Goal: Task Accomplishment & Management: Use online tool/utility

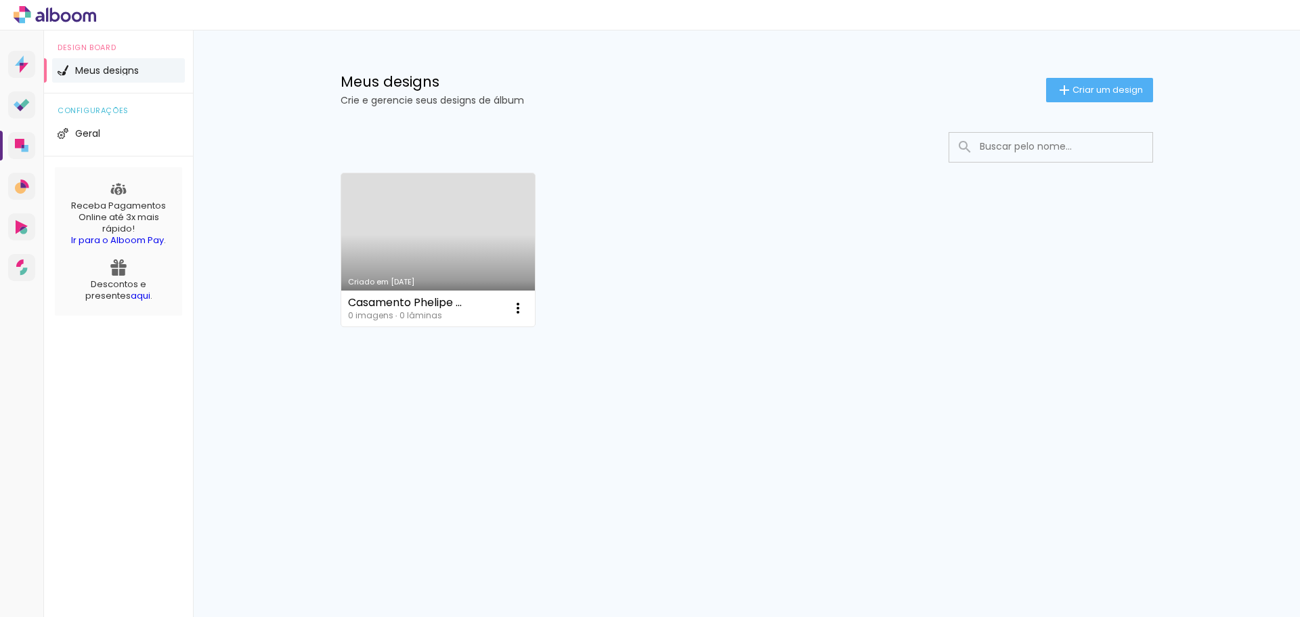
click at [416, 214] on link "Criado em [DATE]" at bounding box center [438, 249] width 194 height 153
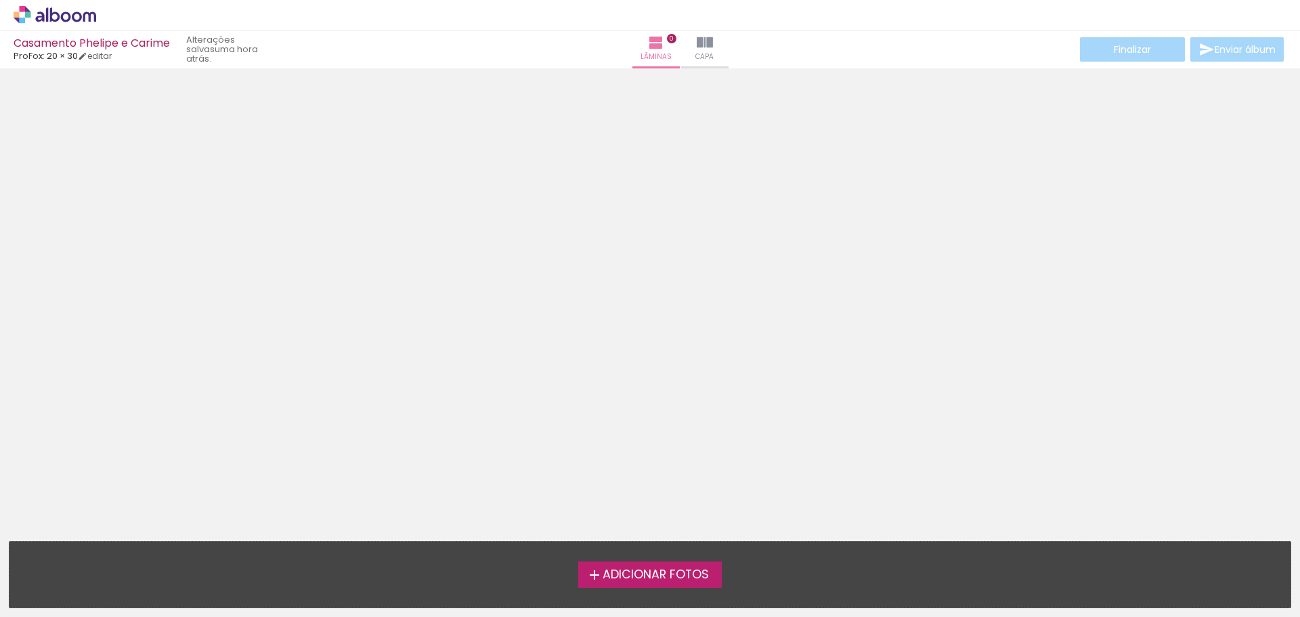
click at [645, 582] on label "Adicionar Fotos" at bounding box center [650, 574] width 144 height 26
click at [0, 0] on input "file" at bounding box center [0, 0] width 0 height 0
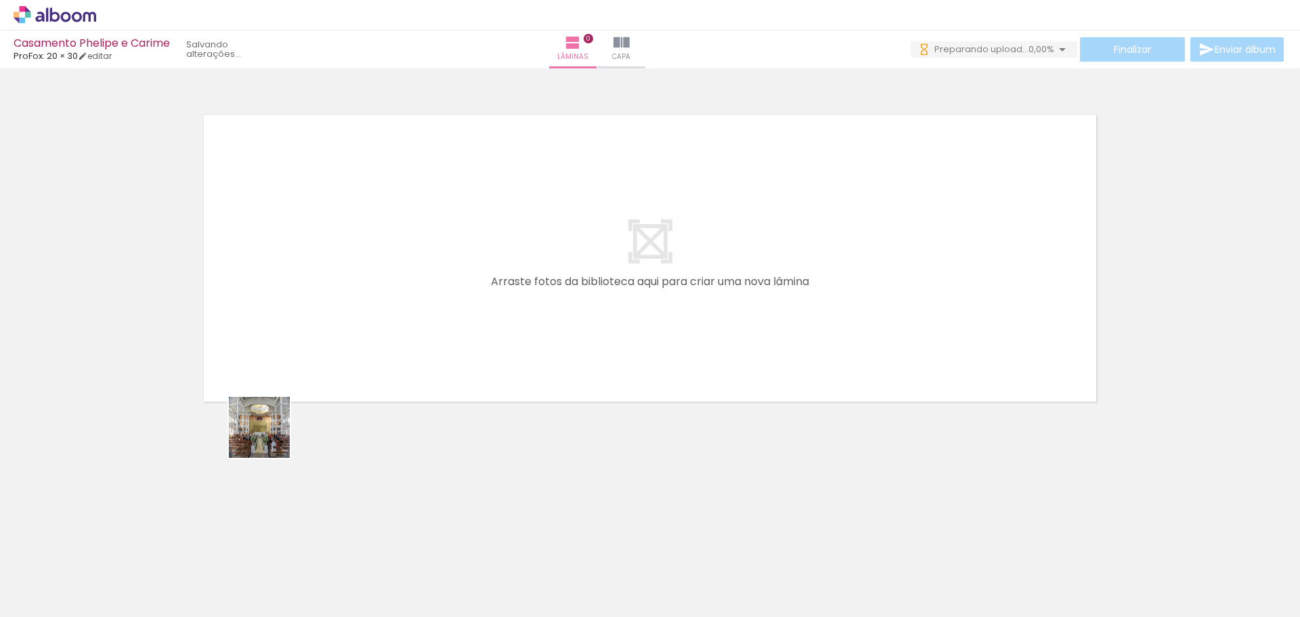
drag, startPoint x: 176, startPoint y: 521, endPoint x: 461, endPoint y: 275, distance: 376.3
click at [461, 275] on quentale-workspace at bounding box center [650, 308] width 1300 height 617
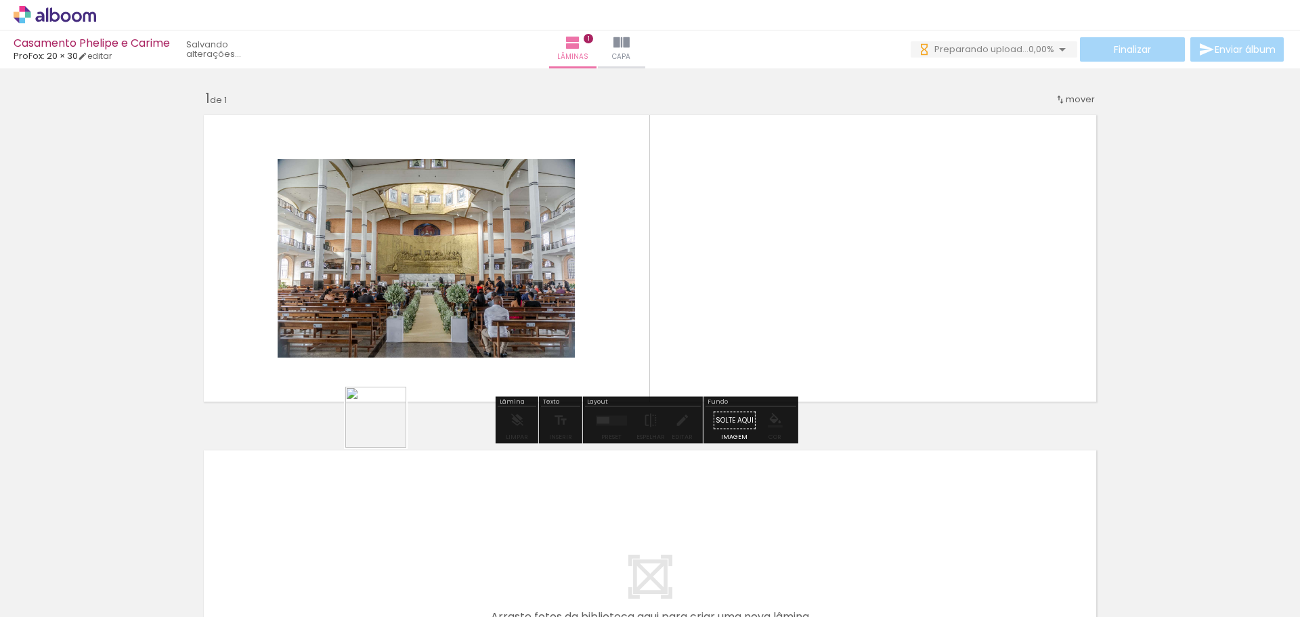
drag, startPoint x: 305, startPoint y: 514, endPoint x: 427, endPoint y: 318, distance: 230.7
click at [437, 320] on quentale-workspace at bounding box center [650, 308] width 1300 height 617
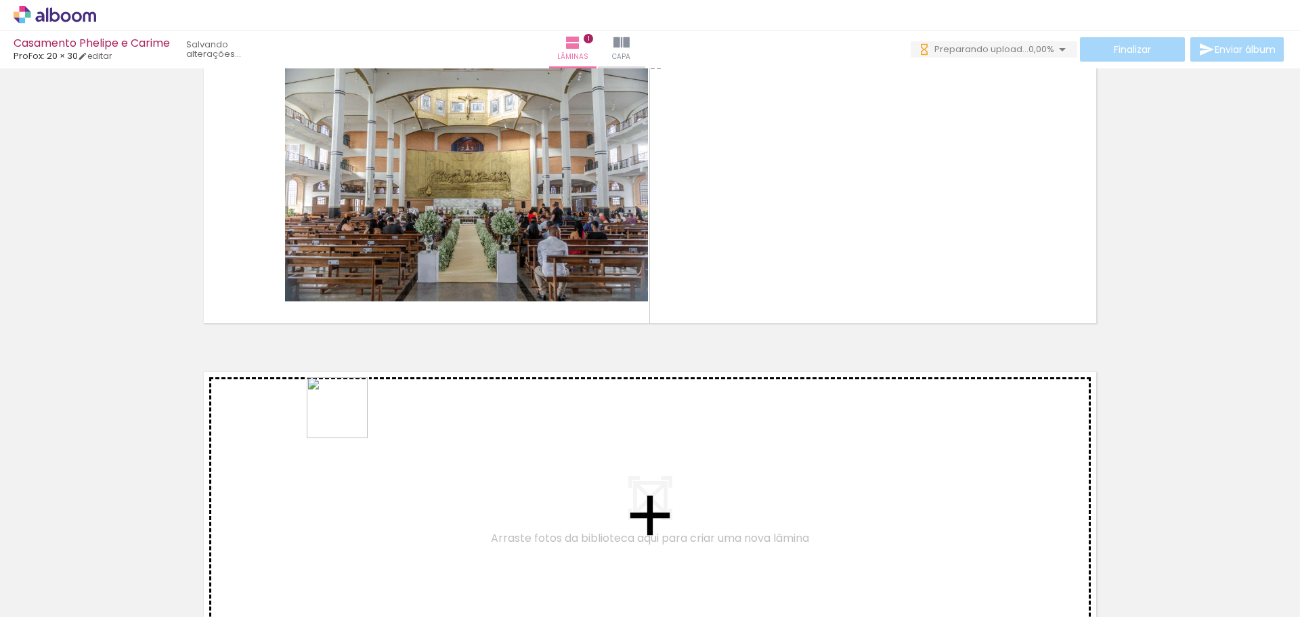
drag, startPoint x: 274, startPoint y: 577, endPoint x: 347, endPoint y: 416, distance: 176.6
click at [347, 416] on quentale-workspace at bounding box center [650, 308] width 1300 height 617
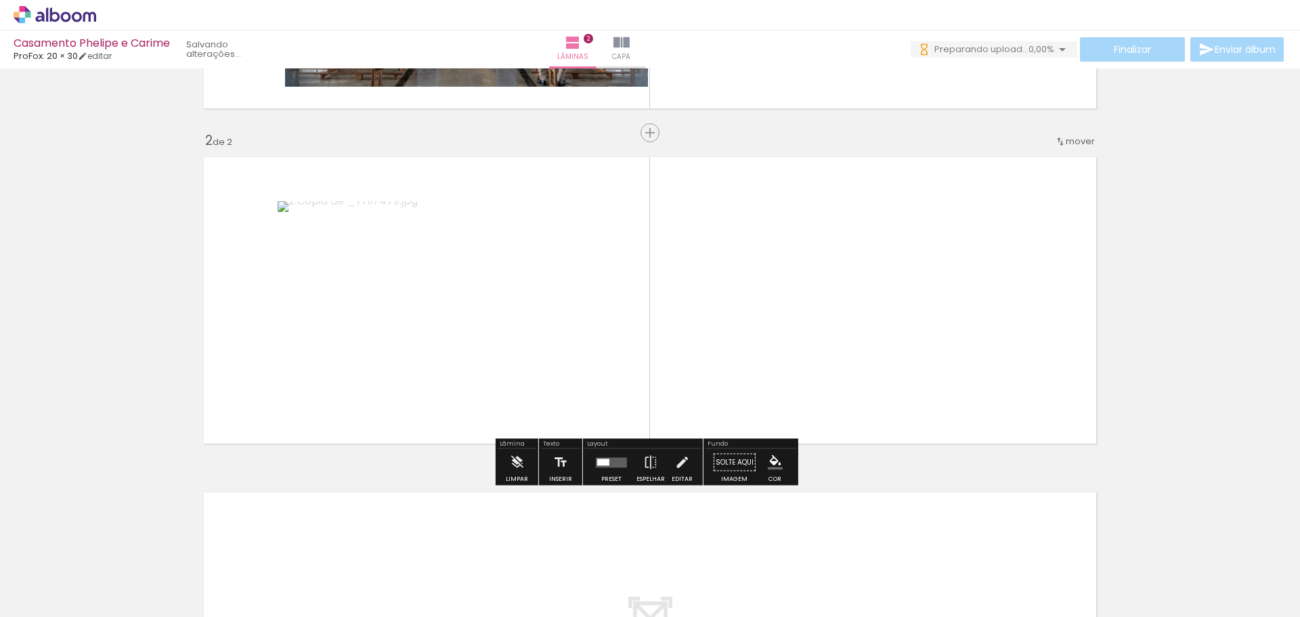
scroll to position [293, 0]
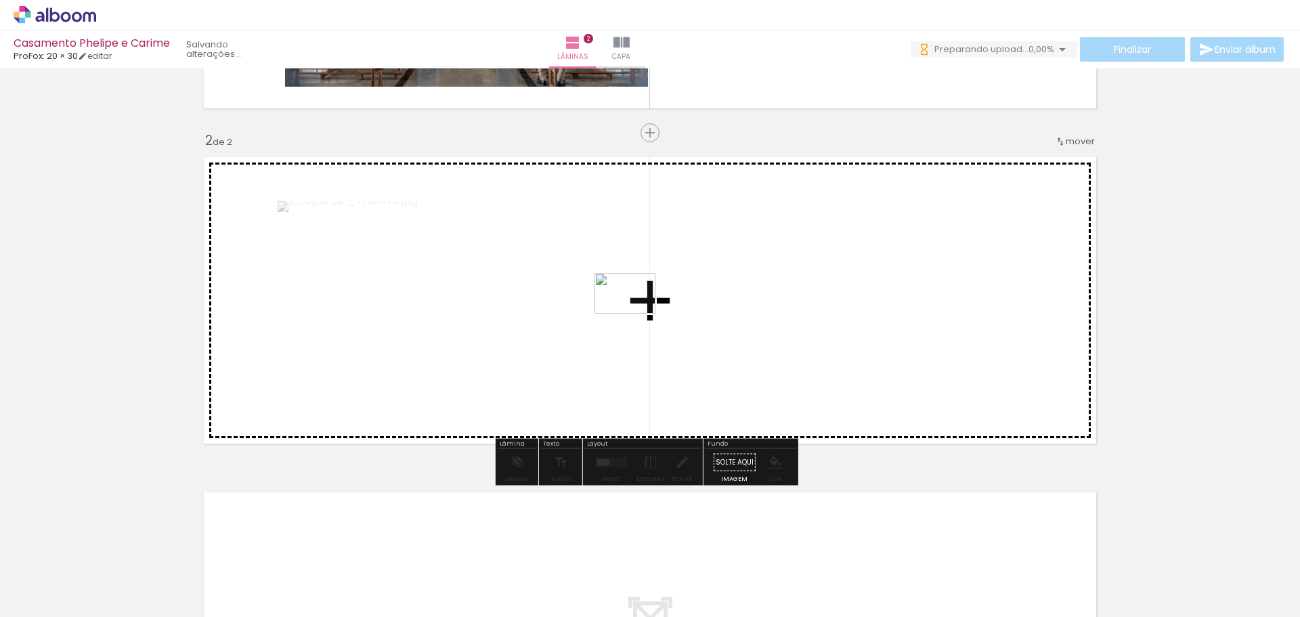
drag, startPoint x: 383, startPoint y: 552, endPoint x: 824, endPoint y: 179, distance: 577.9
click at [824, 179] on quentale-workspace at bounding box center [650, 308] width 1300 height 617
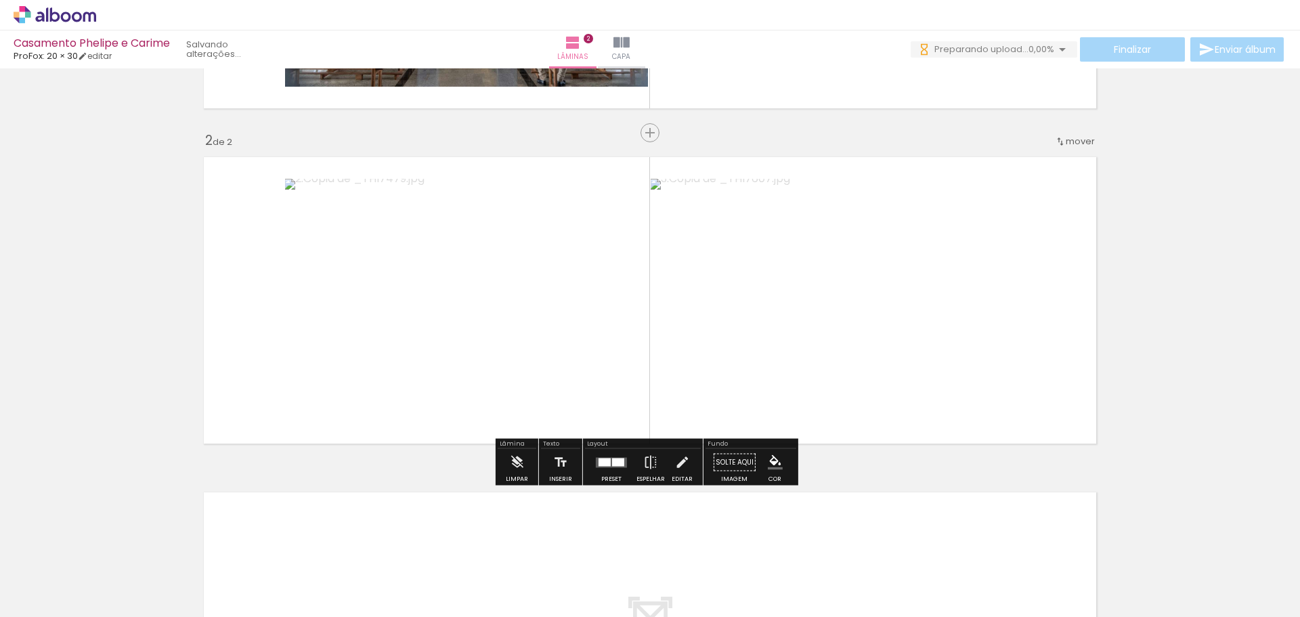
scroll to position [0, 0]
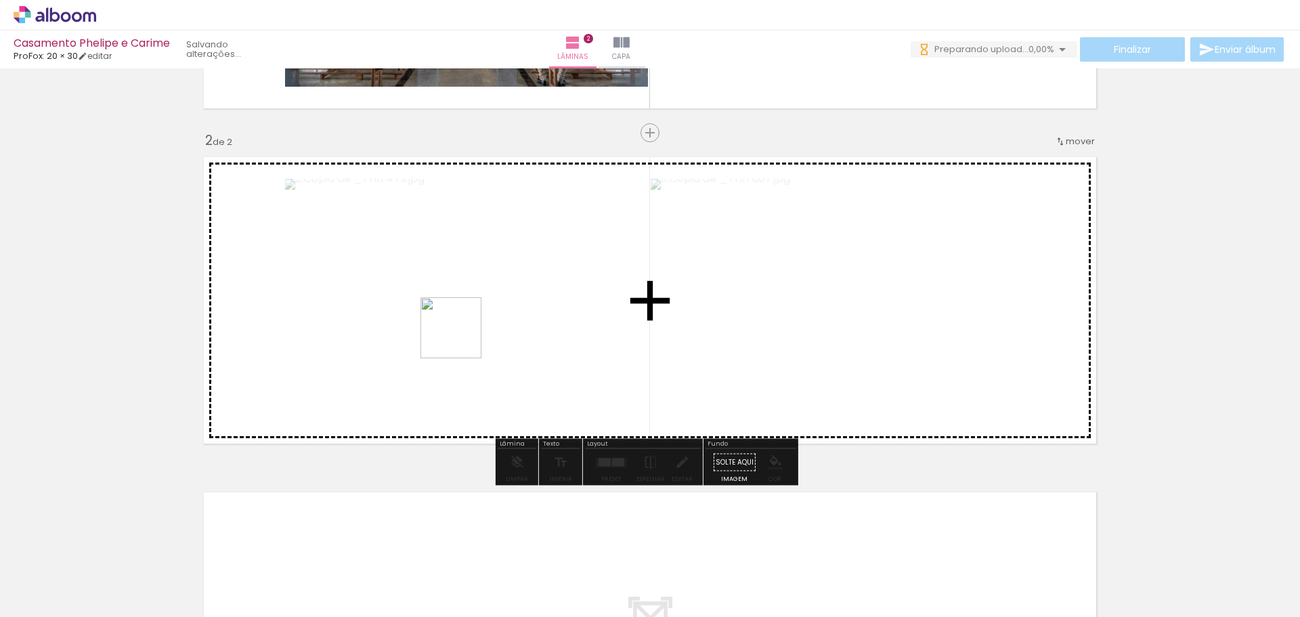
drag, startPoint x: 445, startPoint y: 574, endPoint x: 453, endPoint y: 347, distance: 227.6
click at [461, 337] on quentale-workspace at bounding box center [650, 308] width 1300 height 617
drag, startPoint x: 524, startPoint y: 574, endPoint x: 875, endPoint y: 338, distance: 422.9
click at [888, 330] on quentale-workspace at bounding box center [650, 308] width 1300 height 617
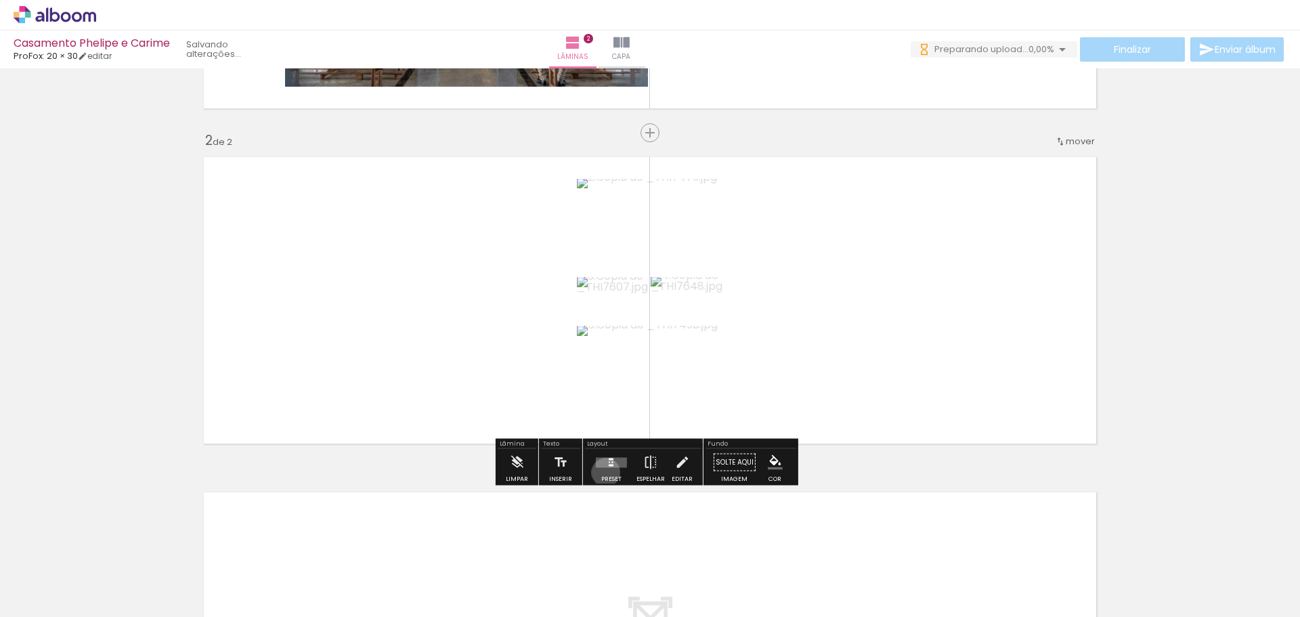
click at [603, 472] on div at bounding box center [611, 462] width 37 height 27
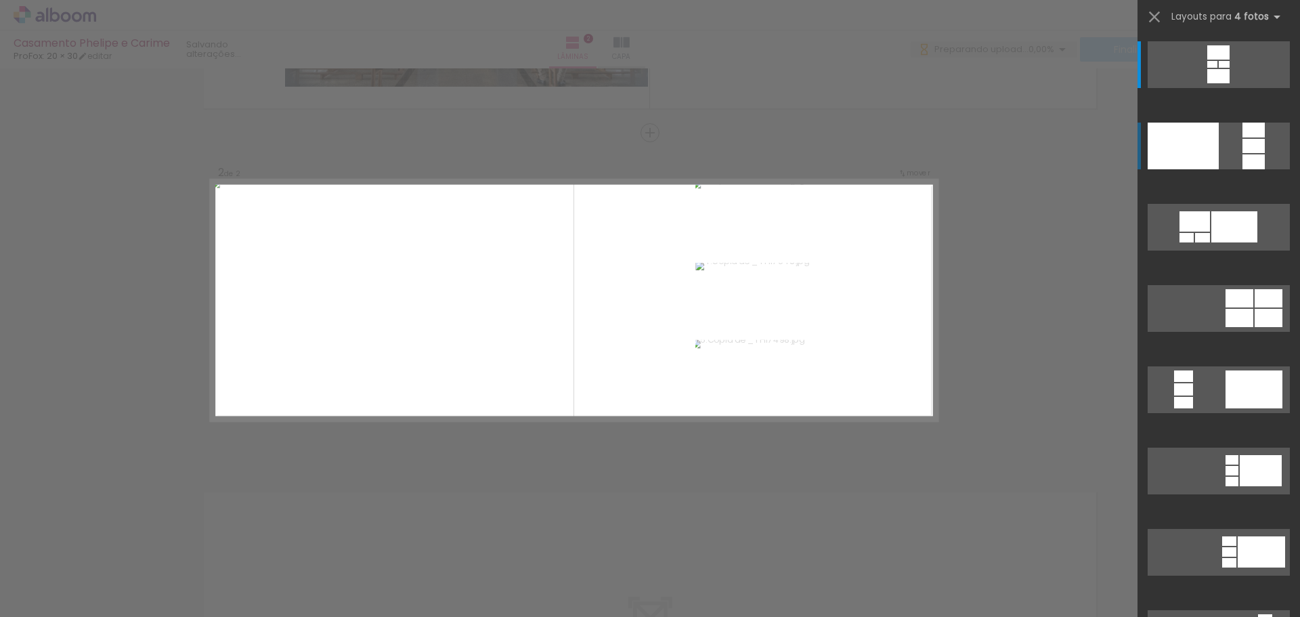
click at [1200, 150] on div at bounding box center [1183, 146] width 71 height 47
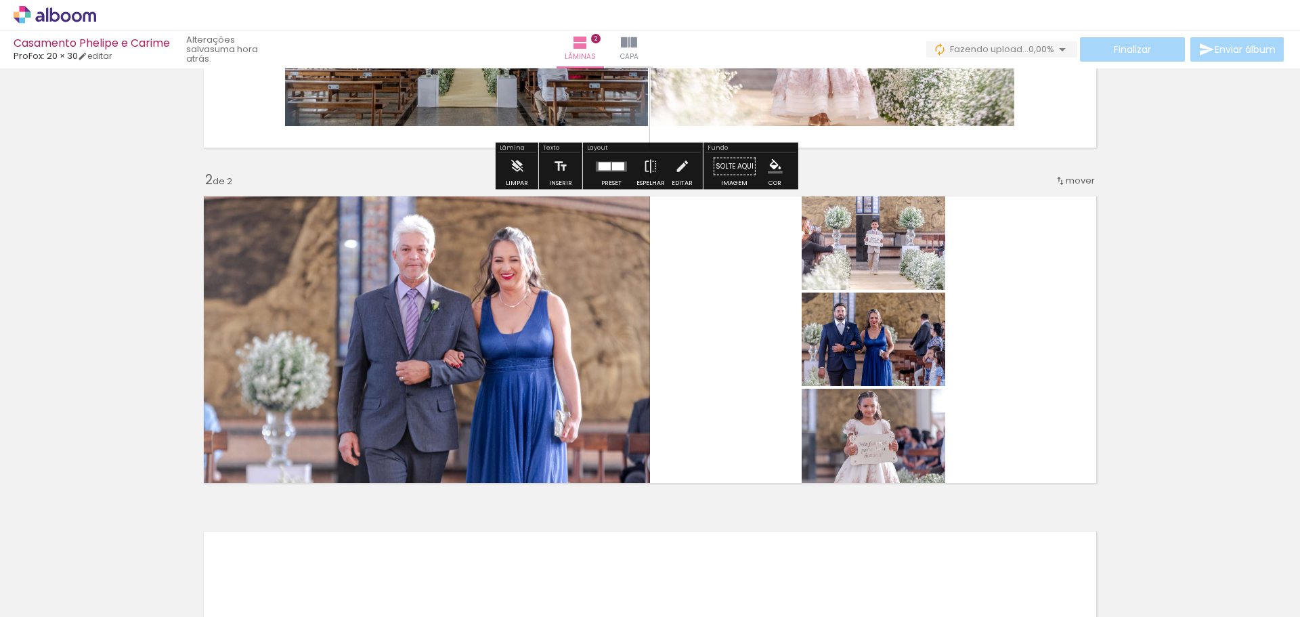
scroll to position [271, 0]
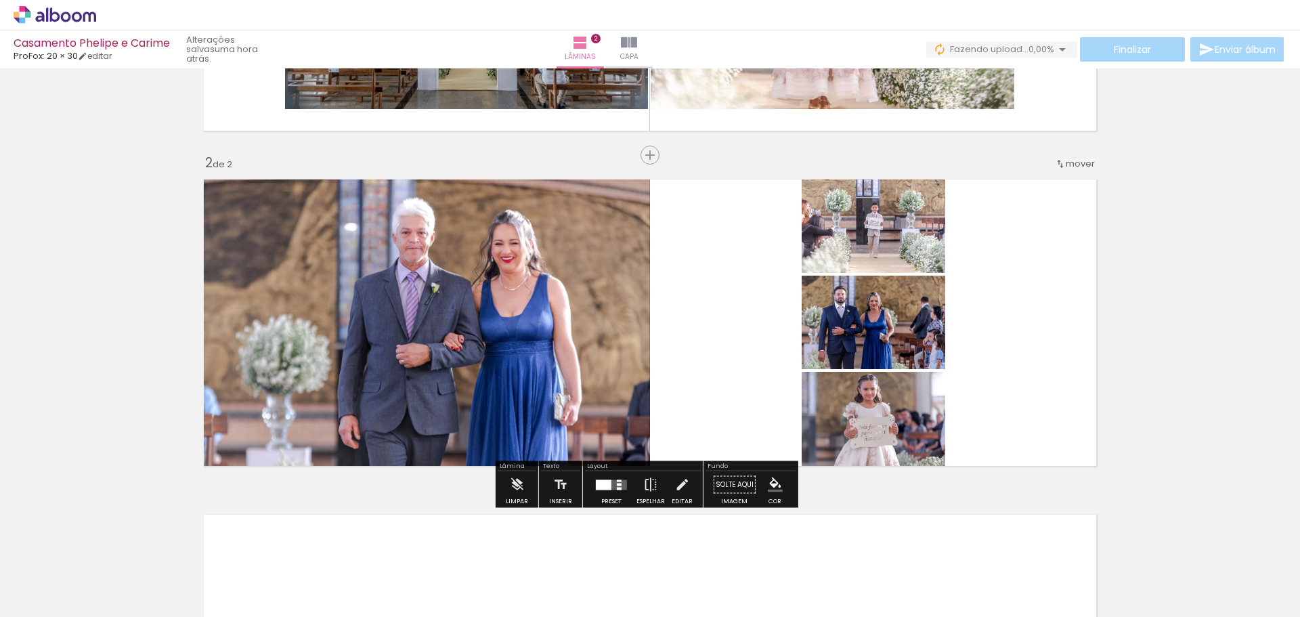
click at [302, 198] on quentale-photo at bounding box center [423, 322] width 454 height 301
click at [307, 194] on paper-button "P&B" at bounding box center [308, 186] width 20 height 20
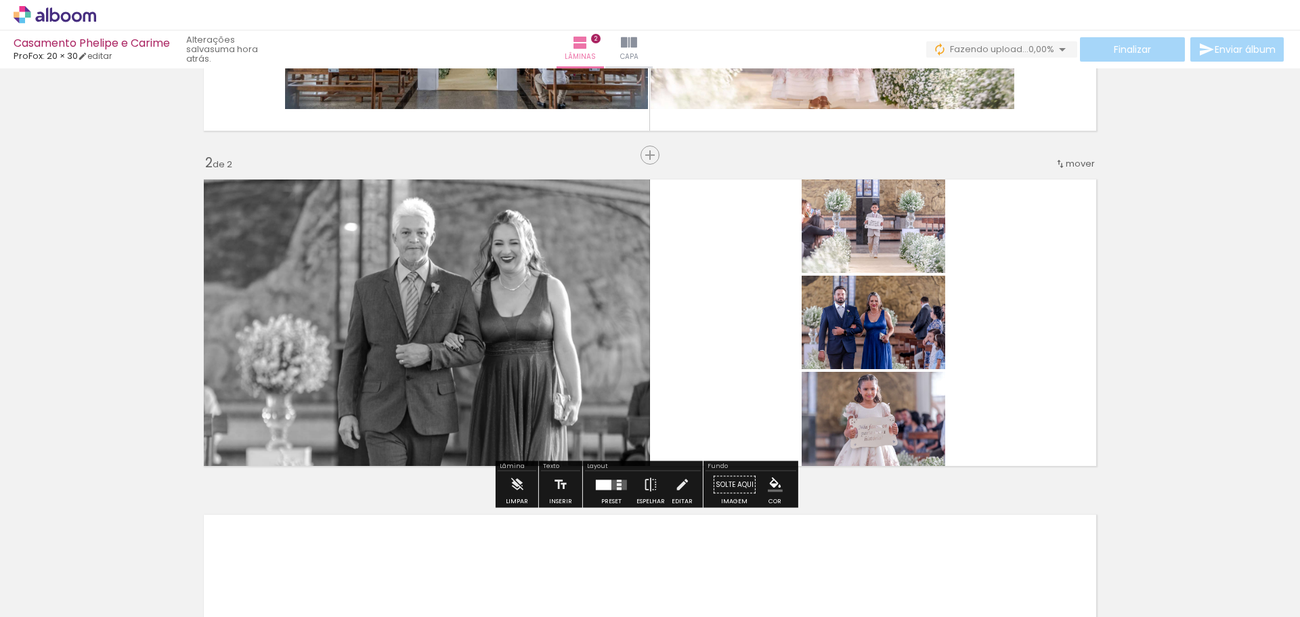
click at [307, 194] on paper-button "P&B" at bounding box center [308, 186] width 20 height 20
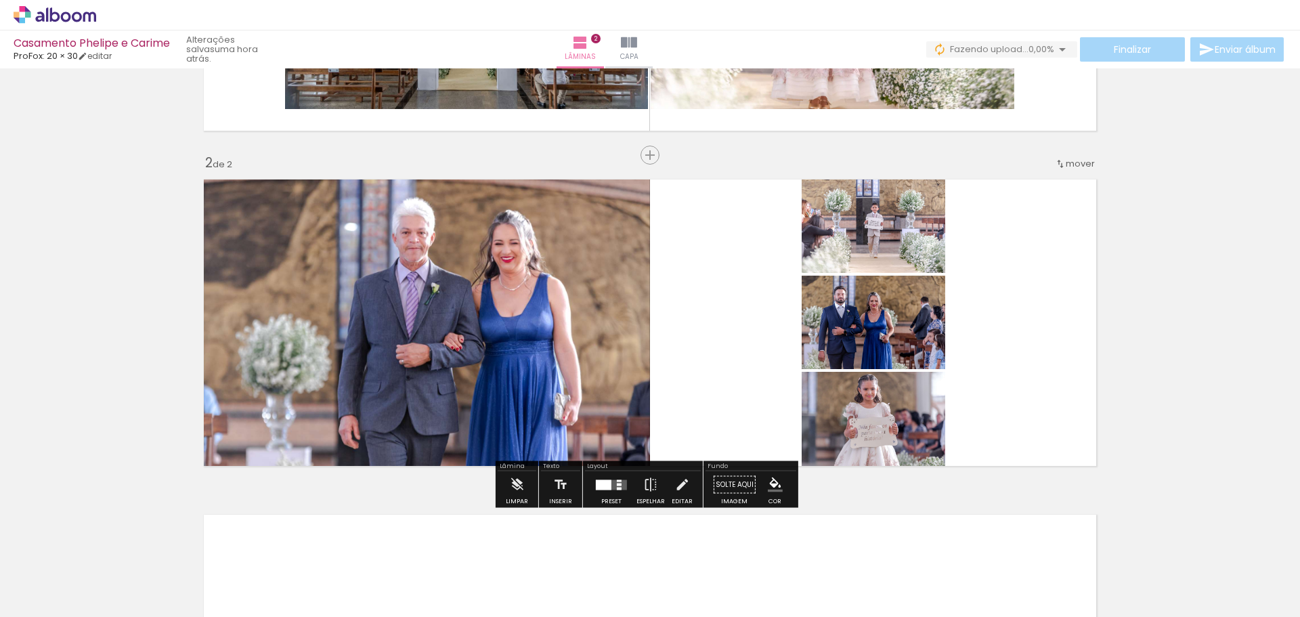
click at [0, 0] on slot "P&B" at bounding box center [0, 0] width 0 height 0
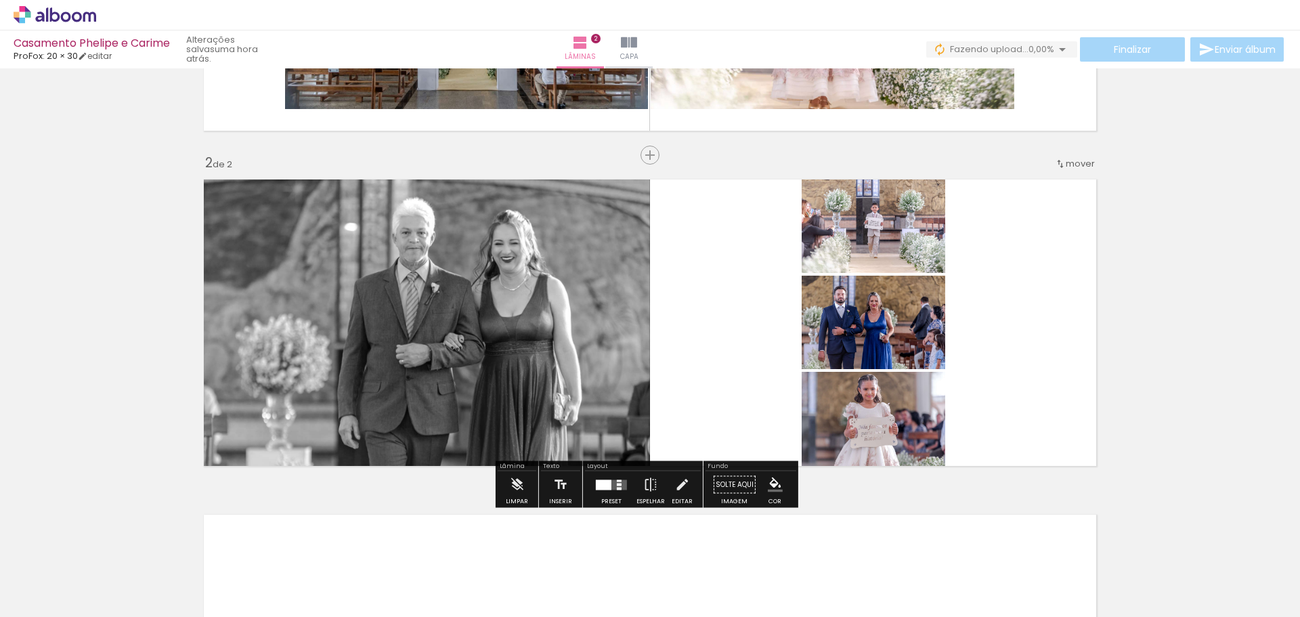
click at [0, 0] on slot "P&B" at bounding box center [0, 0] width 0 height 0
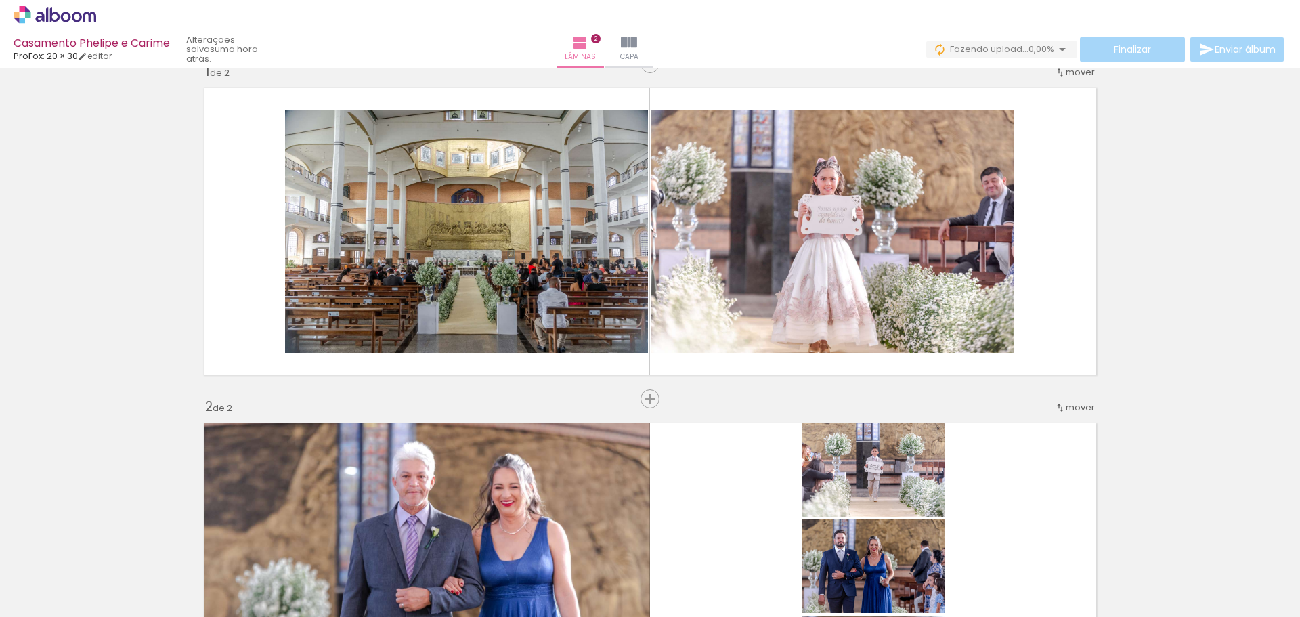
scroll to position [0, 0]
